Goal: Information Seeking & Learning: Learn about a topic

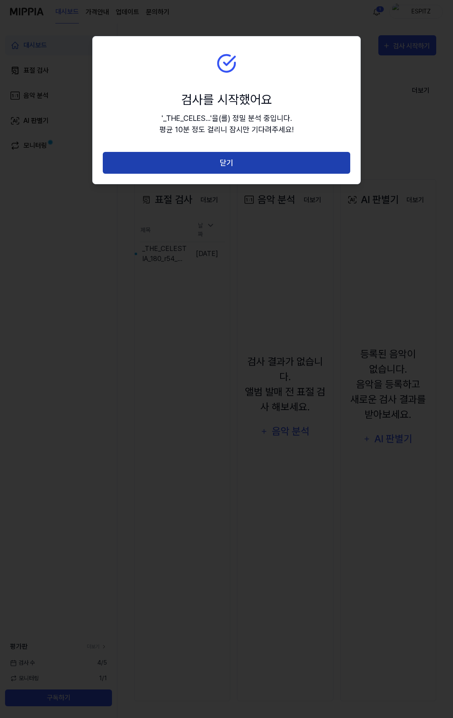
click at [224, 165] on button "닫기" at bounding box center [227, 163] width 248 height 22
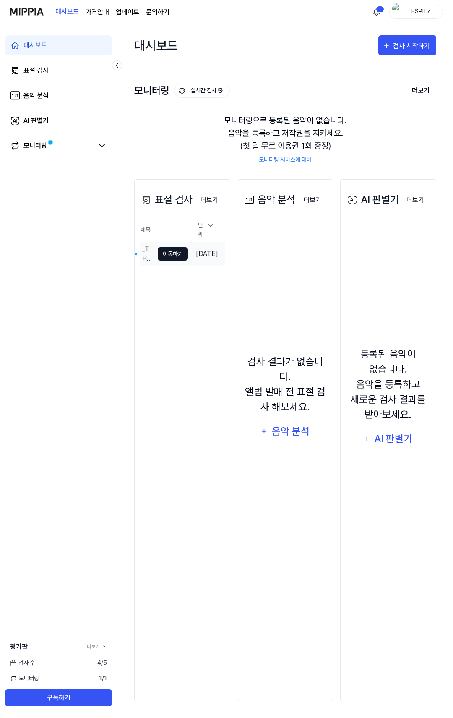
click at [164, 255] on button "이동하기" at bounding box center [173, 253] width 30 height 13
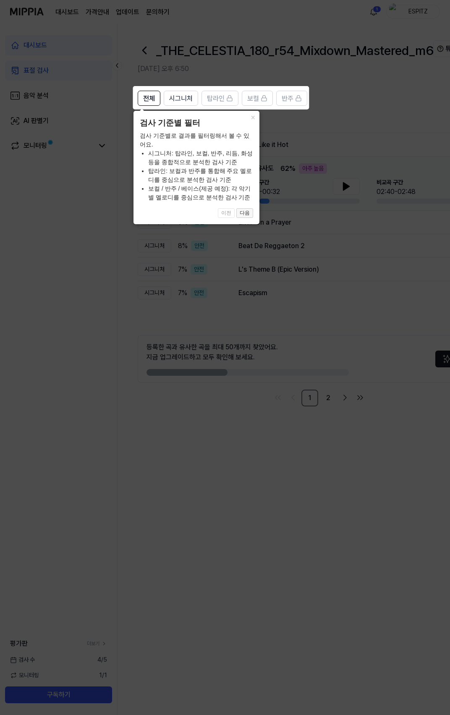
click at [243, 213] on button "다음" at bounding box center [244, 213] width 17 height 10
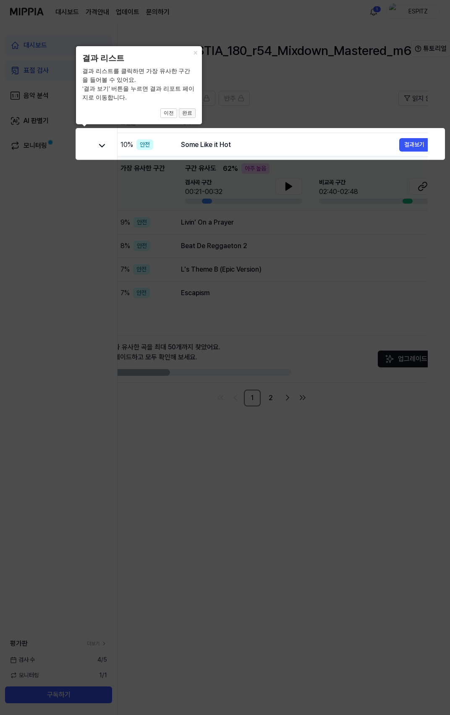
click at [185, 114] on button "완료" at bounding box center [187, 113] width 17 height 10
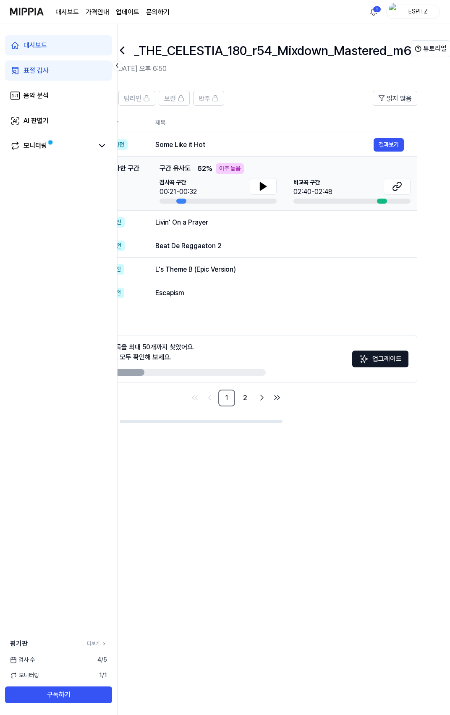
scroll to position [0, 63]
drag, startPoint x: 147, startPoint y: 369, endPoint x: 201, endPoint y: 346, distance: 59.0
click at [354, 361] on div "등록한 곡과 유사한 곡을 최대 50개까지 찾았어요. 지금 업그레이드하고 모두 확인해 보세요. 업그레이드" at bounding box center [234, 359] width 363 height 48
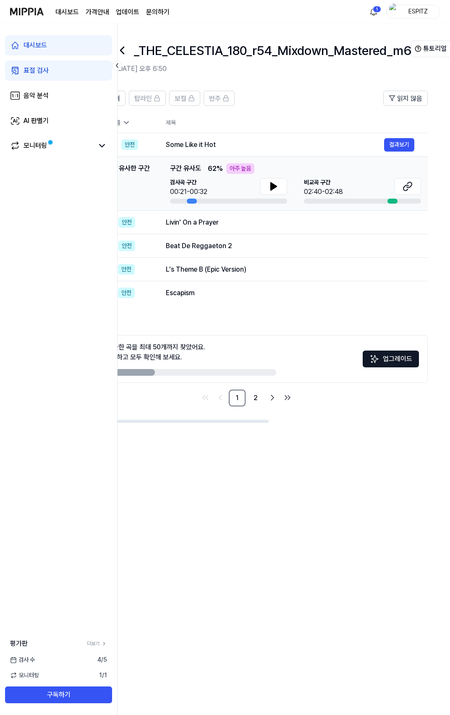
scroll to position [0, 0]
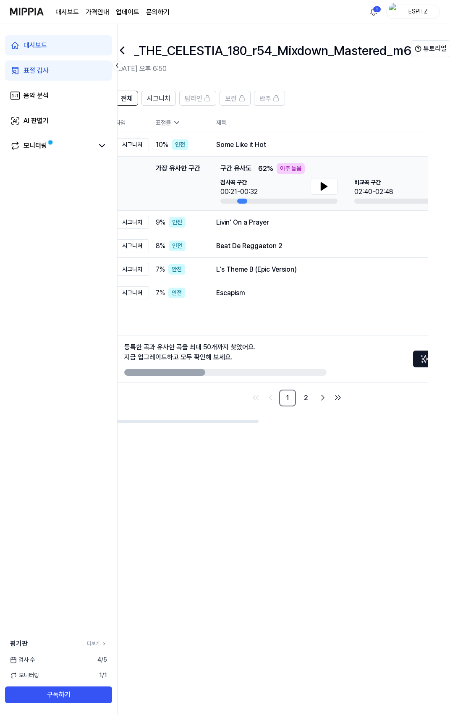
drag, startPoint x: 131, startPoint y: 372, endPoint x: 291, endPoint y: 363, distance: 160.2
click at [291, 363] on div "등록한 곡과 유사한 곡을 최대 50개까지 찾았어요. 지금 업그레이드하고 모두 확인해 보세요." at bounding box center [225, 359] width 202 height 34
click at [286, 224] on div "Livin' On a Prayer" at bounding box center [325, 222] width 218 height 10
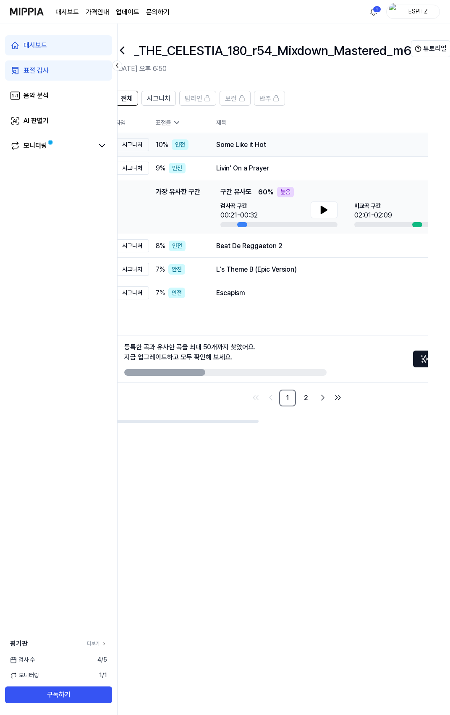
click at [289, 144] on div "Some Like it Hot" at bounding box center [325, 145] width 218 height 10
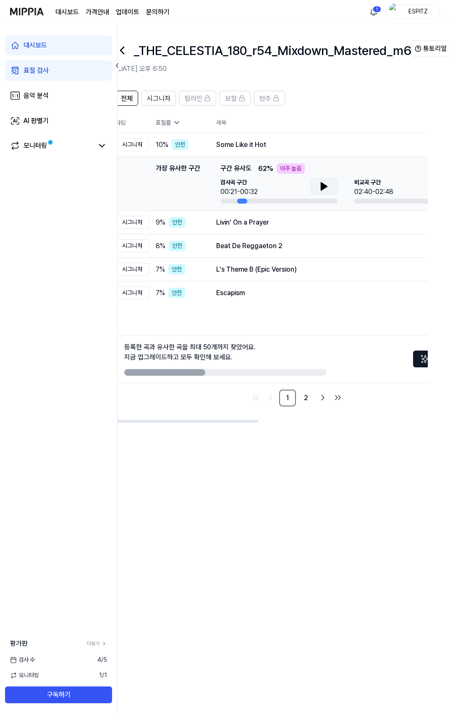
click at [314, 189] on button at bounding box center [324, 186] width 27 height 17
drag, startPoint x: 188, startPoint y: 372, endPoint x: 224, endPoint y: 370, distance: 36.6
click at [224, 370] on div at bounding box center [225, 372] width 202 height 7
drag, startPoint x: 197, startPoint y: 374, endPoint x: 234, endPoint y: 368, distance: 37.8
click at [234, 368] on div "등록한 곡과 유사한 곡을 최대 50개까지 찾았어요. 지금 업그레이드하고 모두 확인해 보세요." at bounding box center [225, 359] width 202 height 34
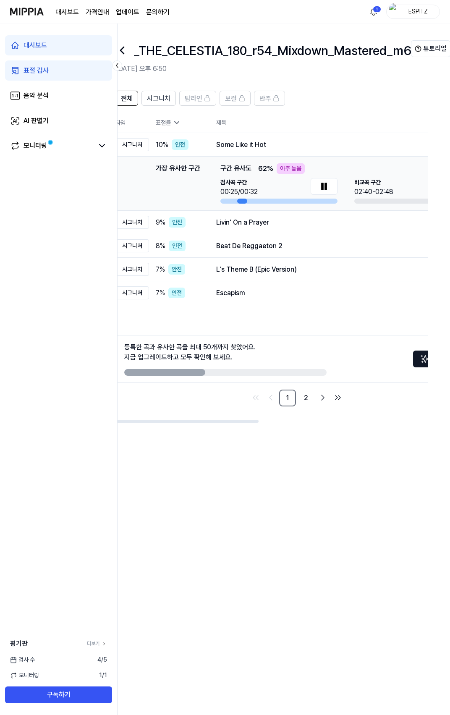
drag, startPoint x: 187, startPoint y: 372, endPoint x: 289, endPoint y: 379, distance: 102.3
click at [288, 379] on div "등록한 곡과 유사한 곡을 최대 50개까지 찾았어요. 지금 업그레이드하고 모두 확인해 보세요. 업그레이드" at bounding box center [296, 359] width 363 height 48
click at [331, 186] on button at bounding box center [324, 186] width 27 height 17
drag, startPoint x: 190, startPoint y: 374, endPoint x: 316, endPoint y: 394, distance: 127.6
click at [320, 380] on div "등록한 곡과 유사한 곡을 최대 50개까지 찾았어요. 지금 업그레이드하고 모두 확인해 보세요. 업그레이드" at bounding box center [296, 359] width 363 height 48
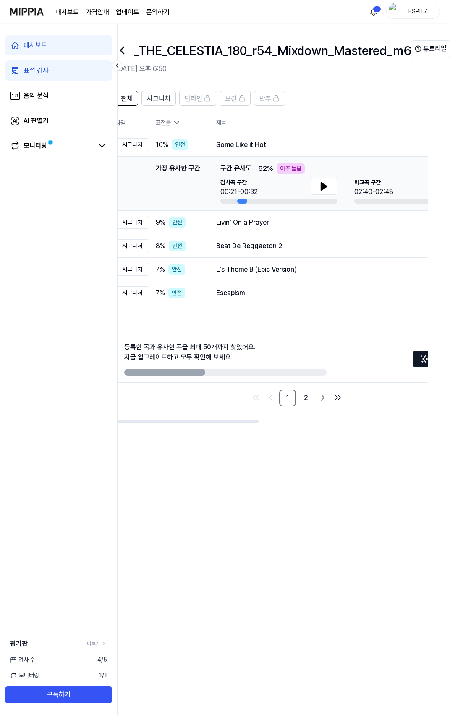
drag, startPoint x: 313, startPoint y: 369, endPoint x: 352, endPoint y: 362, distance: 39.2
click at [340, 367] on div "등록한 곡과 유사한 곡을 최대 50개까지 찾았어요. 지금 업그레이드하고 모두 확인해 보세요. 업그레이드" at bounding box center [296, 359] width 363 height 48
click at [377, 194] on div "02:40-02:48" at bounding box center [373, 192] width 39 height 10
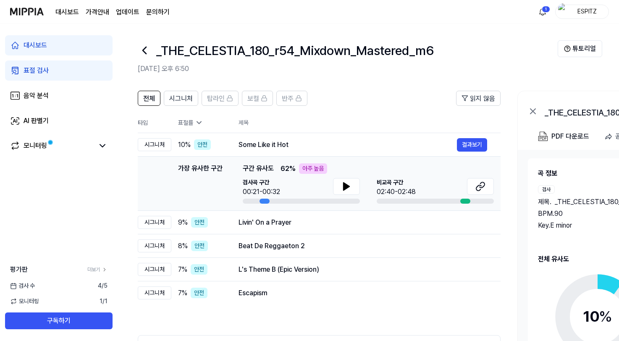
drag, startPoint x: 407, startPoint y: 186, endPoint x: 413, endPoint y: 186, distance: 5.5
click at [407, 186] on span "비교곡 구간" at bounding box center [396, 182] width 39 height 9
click at [453, 186] on icon at bounding box center [480, 186] width 10 height 10
click at [453, 22] on div "대시보드 가격안내 업데이트 문의하기 1 ESPITZ" at bounding box center [309, 11] width 599 height 23
click at [453, 18] on div "대시보드 가격안내 업데이트 문의하기 1 ESPITZ" at bounding box center [309, 11] width 599 height 23
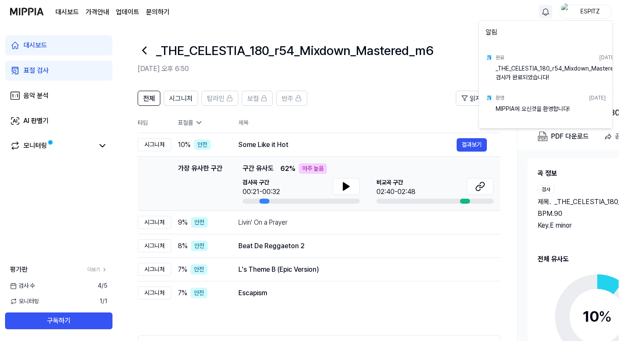
click at [453, 16] on html "대시보드 가격안내 업데이트 문의하기 ESPITZ 대시보드 표절 검사 음악 분석 AI 판별기 모니터링 평가판 더보기 검사 [DATE] 모니터링 …" at bounding box center [311, 170] width 622 height 341
